Goal: Task Accomplishment & Management: Manage account settings

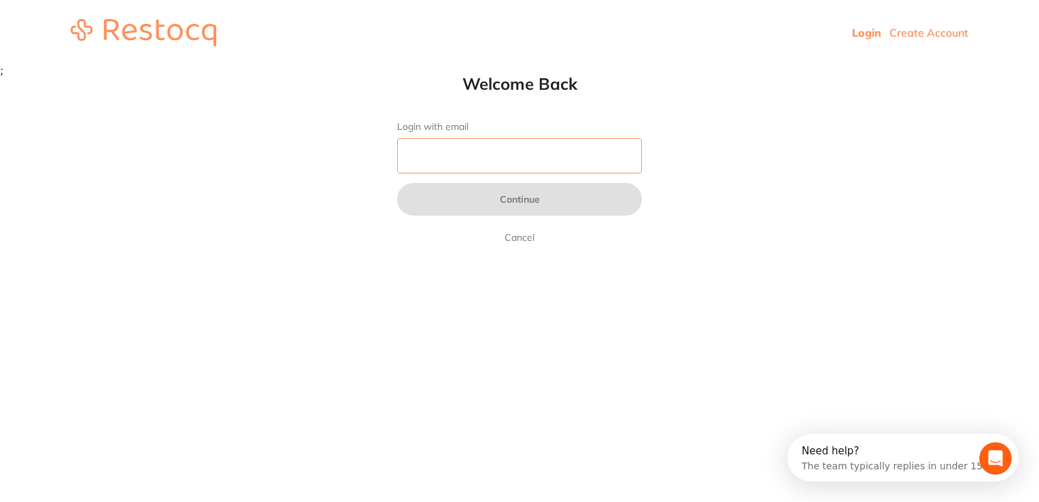
click at [612, 153] on input "Login with email" at bounding box center [519, 155] width 245 height 35
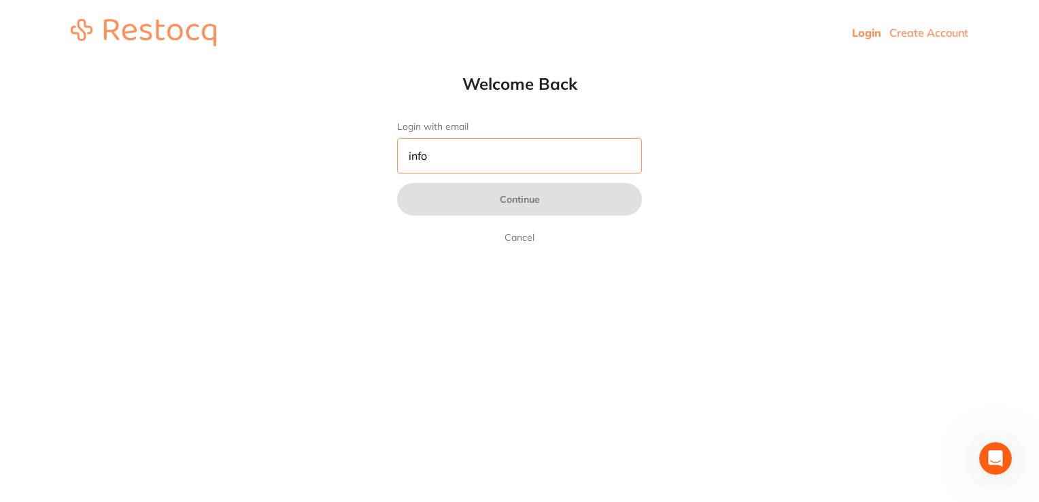
type input "[EMAIL_ADDRESS][DOMAIN_NAME]"
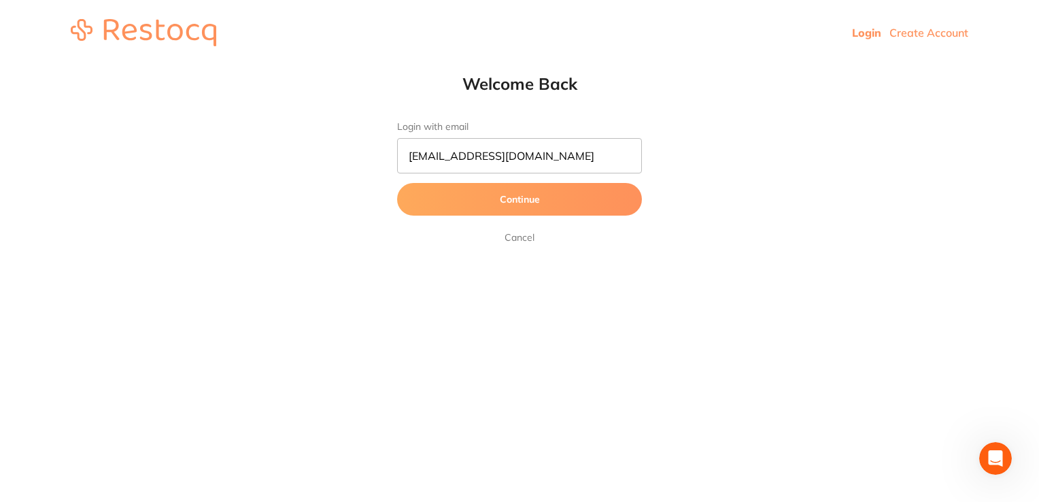
click at [570, 203] on button "Continue" at bounding box center [519, 199] width 245 height 33
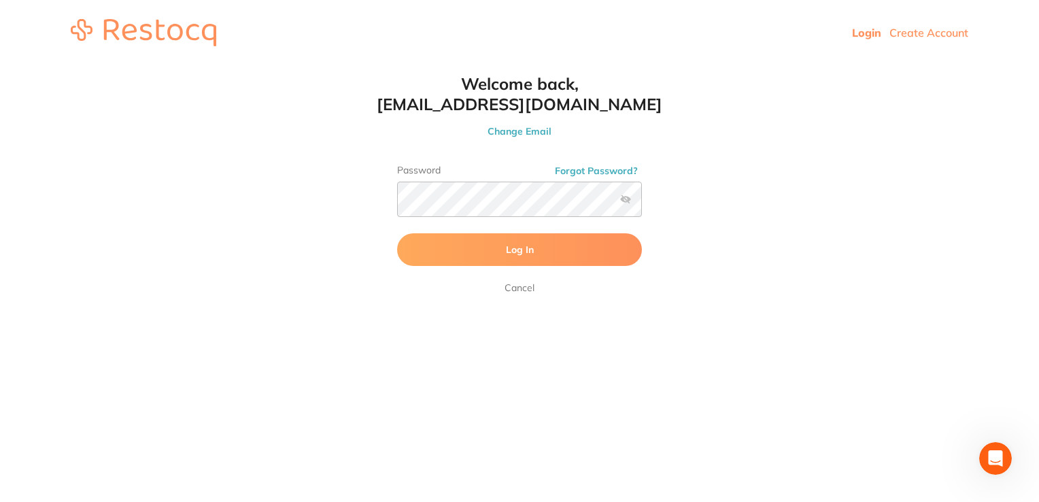
click at [533, 253] on button "Log In" at bounding box center [519, 249] width 245 height 33
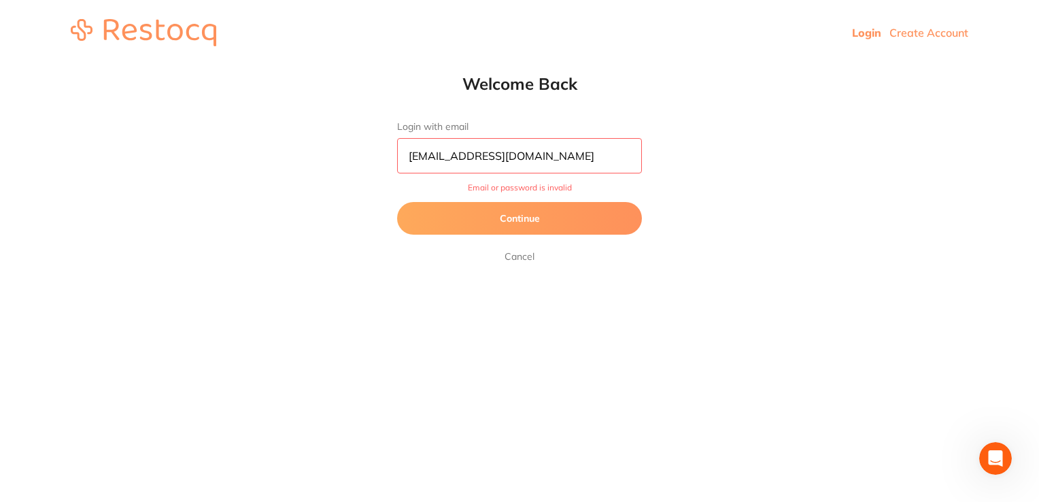
click at [536, 229] on button "Continue" at bounding box center [519, 218] width 245 height 33
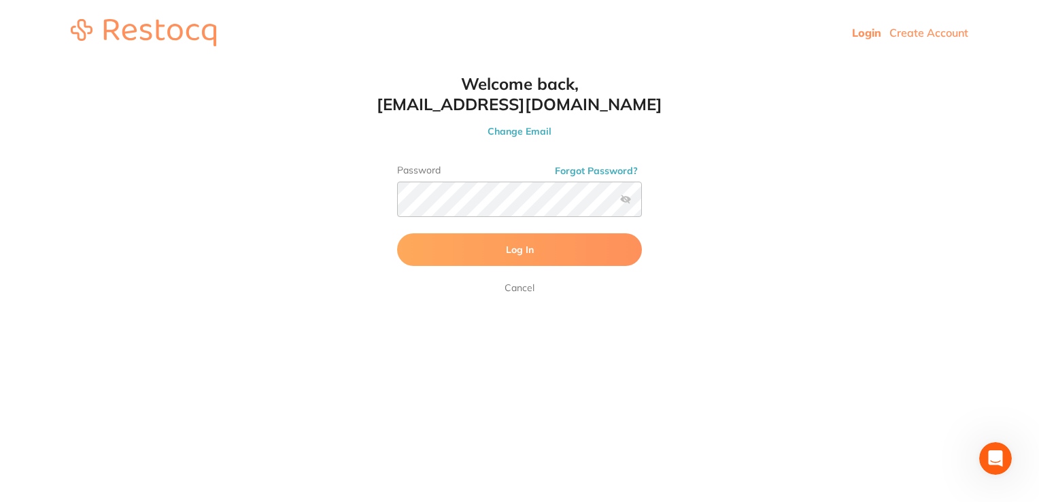
click at [628, 199] on label at bounding box center [625, 199] width 11 height 11
click at [642, 203] on input "checkbox" at bounding box center [642, 203] width 0 height 0
click at [565, 244] on button "Log In" at bounding box center [519, 249] width 245 height 33
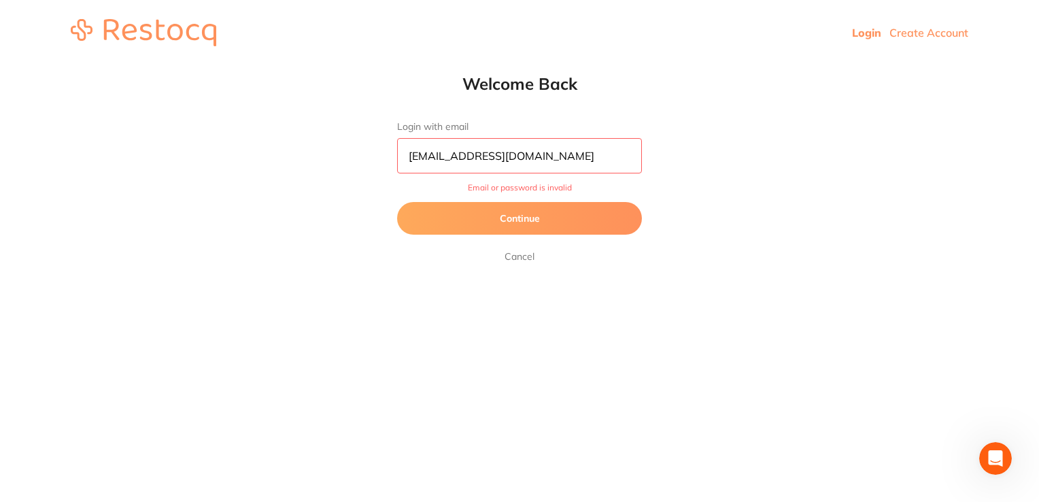
click at [542, 216] on button "Continue" at bounding box center [519, 218] width 245 height 33
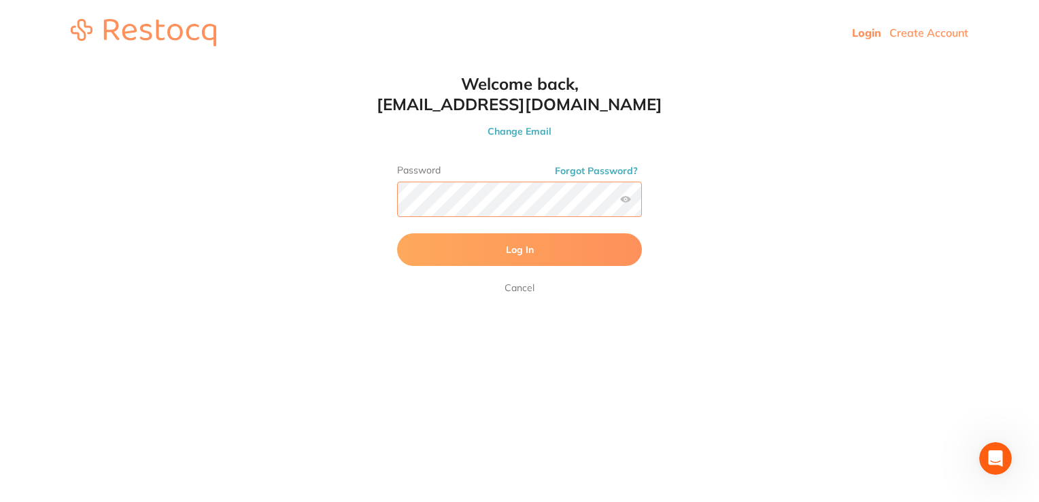
click at [397, 233] on button "Log In" at bounding box center [519, 249] width 245 height 33
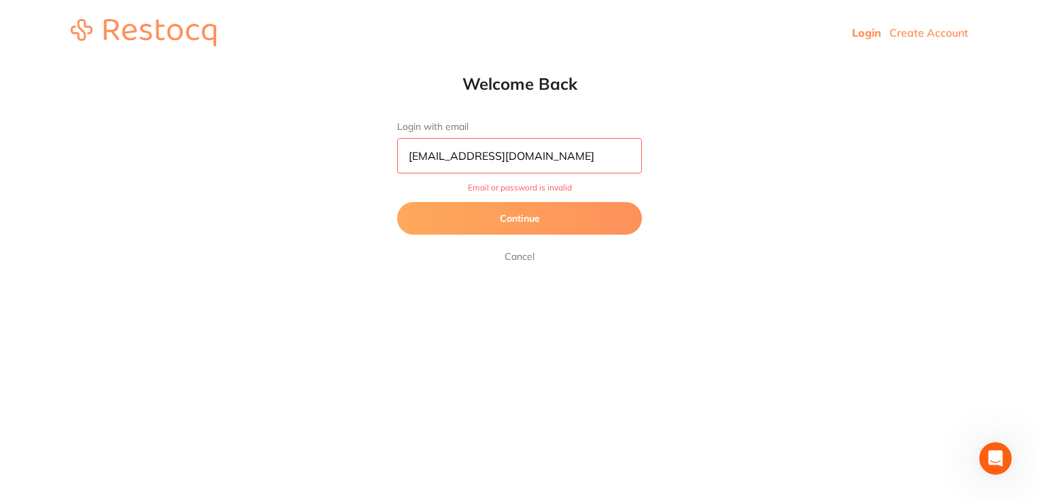
click at [564, 222] on button "Continue" at bounding box center [519, 218] width 245 height 33
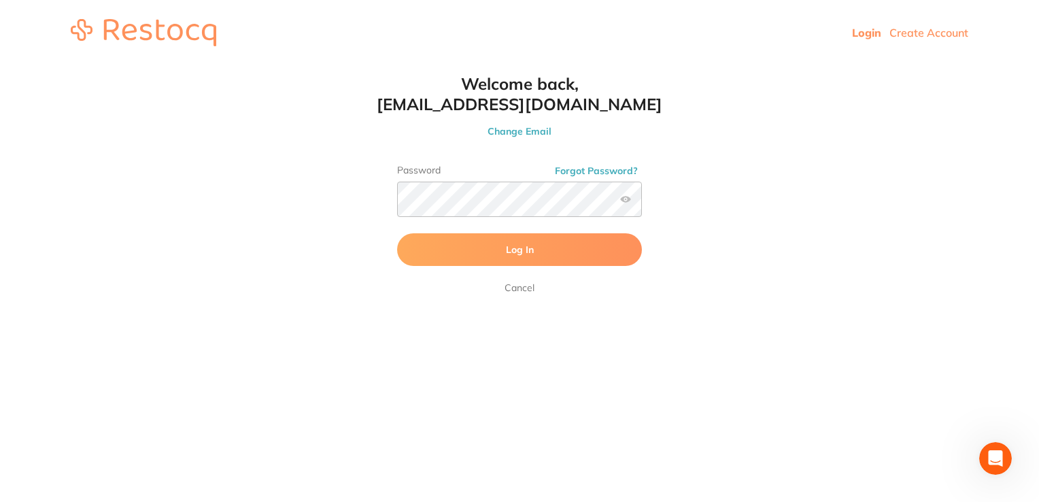
click at [583, 175] on button "Forgot Password?" at bounding box center [596, 171] width 91 height 12
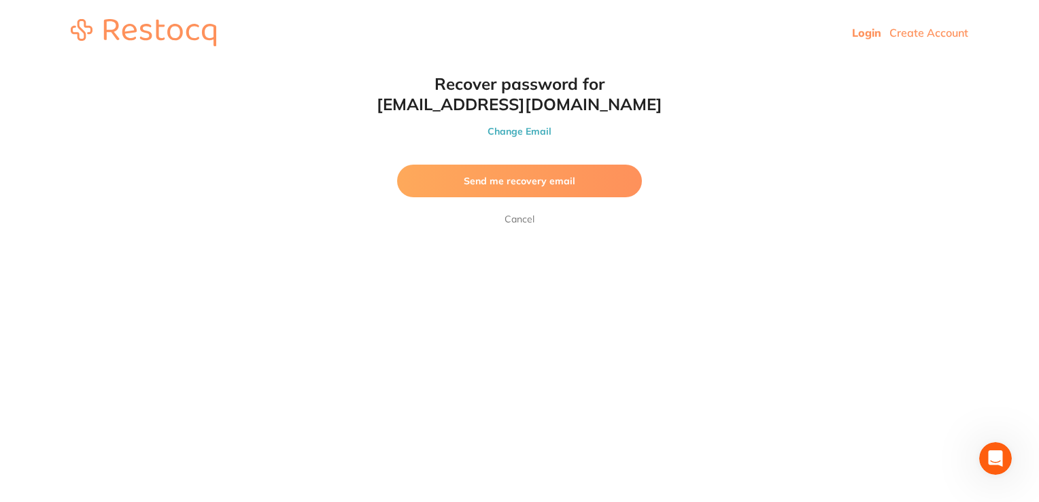
click at [583, 175] on button "Send me recovery email" at bounding box center [519, 181] width 245 height 33
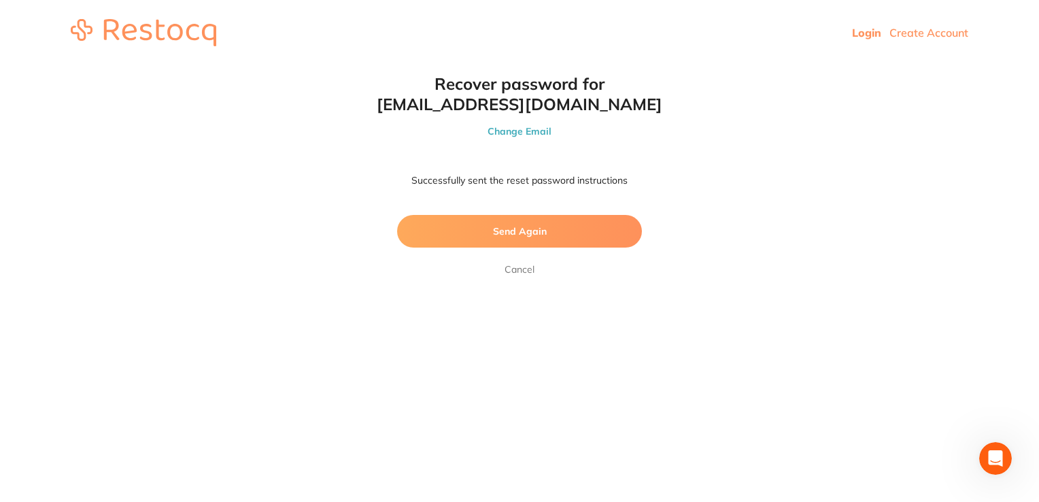
click at [522, 275] on link "Cancel" at bounding box center [519, 269] width 35 height 16
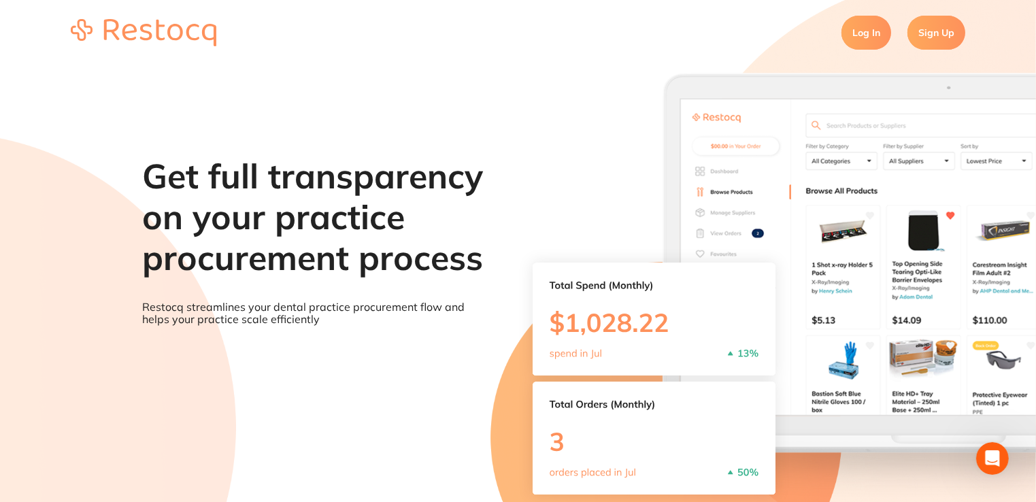
click at [855, 26] on link "Log In" at bounding box center [866, 33] width 50 height 34
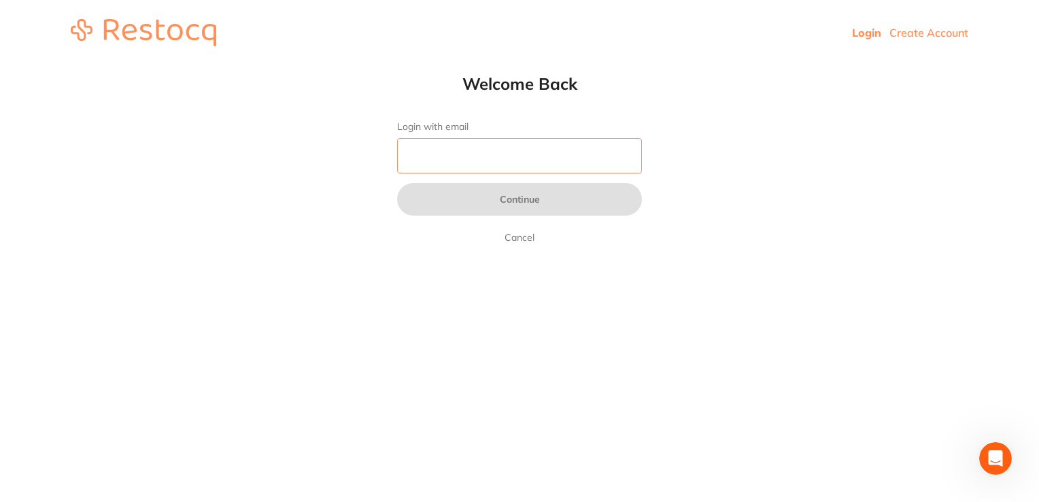
click at [596, 146] on input "Login with email" at bounding box center [519, 155] width 245 height 35
type input "[EMAIL_ADDRESS][DOMAIN_NAME]"
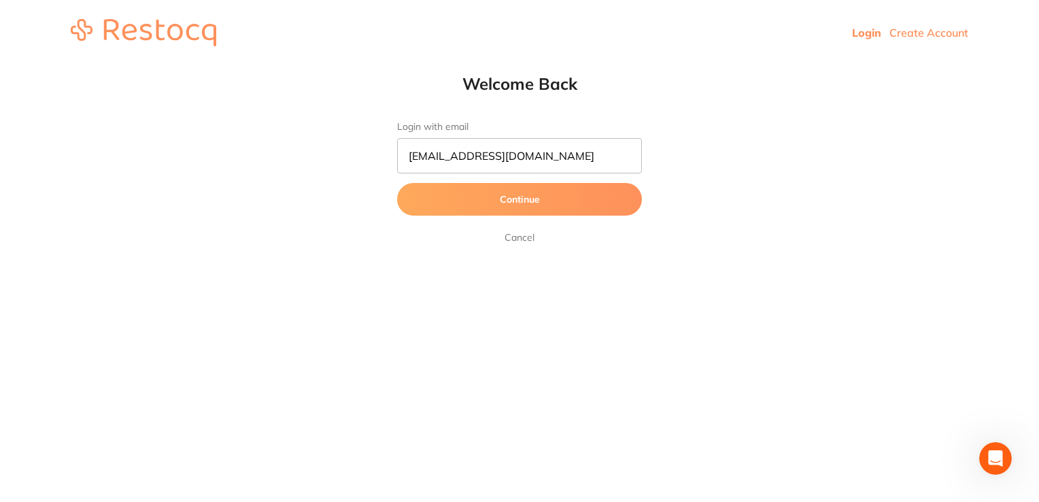
click at [531, 211] on button "Continue" at bounding box center [519, 199] width 245 height 33
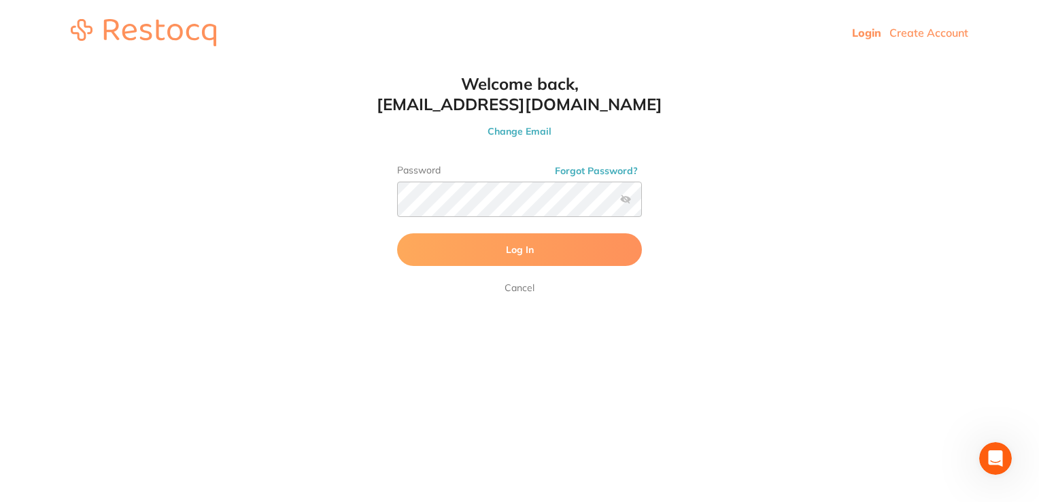
click at [505, 248] on button "Log In" at bounding box center [519, 249] width 245 height 33
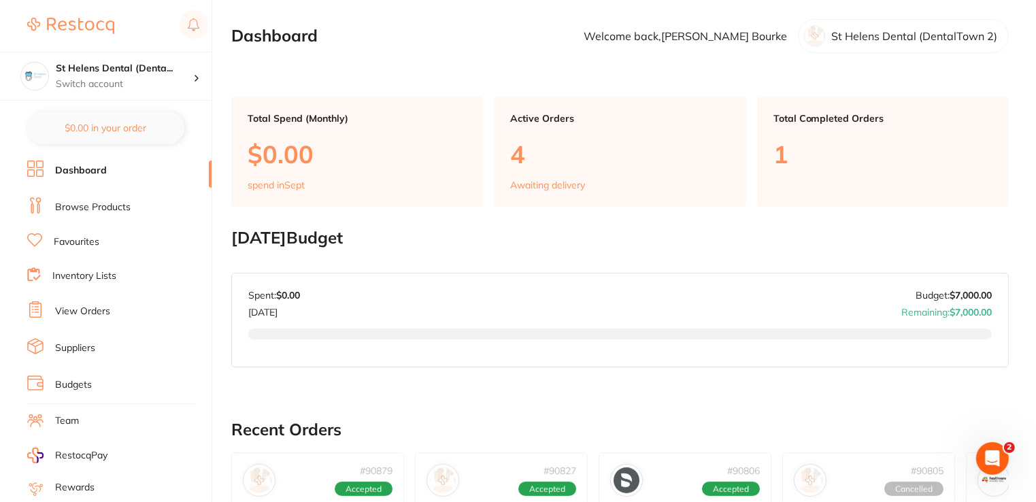
click at [105, 206] on link "Browse Products" at bounding box center [93, 208] width 76 height 14
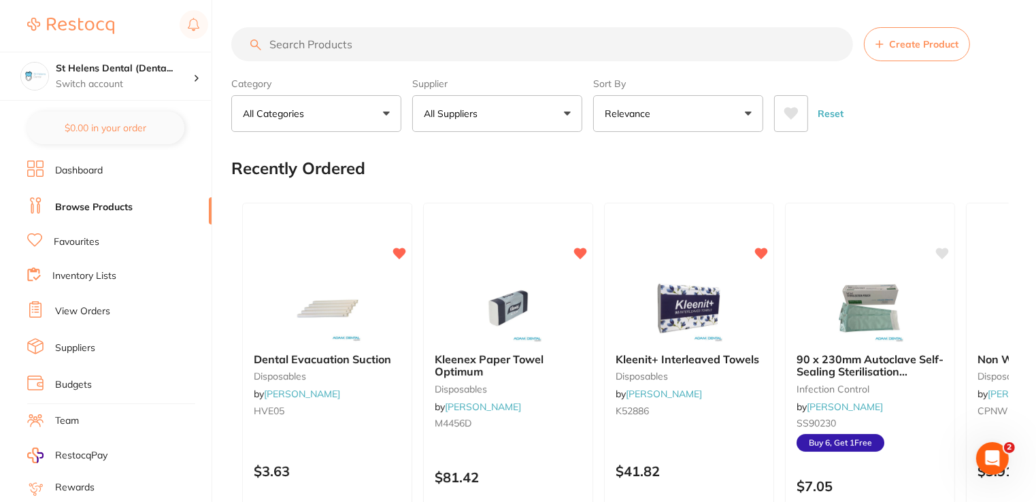
click at [386, 53] on input "search" at bounding box center [542, 44] width 622 height 34
